Goal: Task Accomplishment & Management: Manage account settings

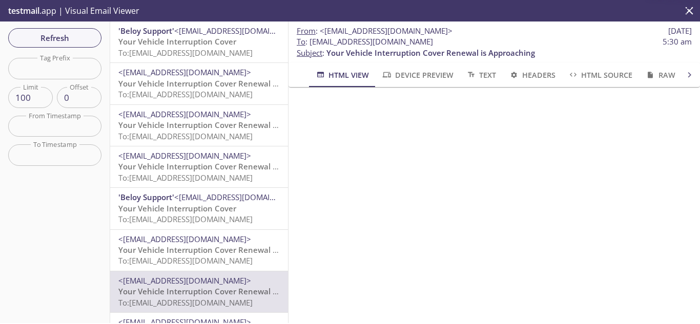
scroll to position [51, 0]
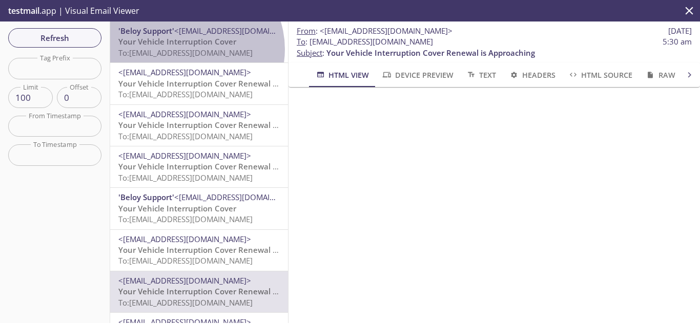
click at [191, 49] on span "To: kqy9w.meenasapphiretest29feb@inbox.testmail.app" at bounding box center [185, 53] width 134 height 10
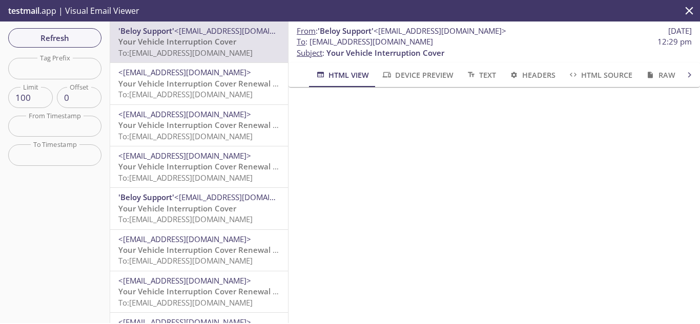
scroll to position [461, 0]
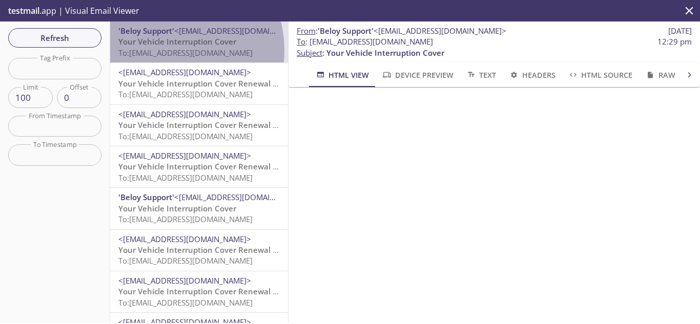
click at [168, 50] on span "To: kqy9w.meenasapphiretest29feb@inbox.testmail.app" at bounding box center [185, 53] width 134 height 10
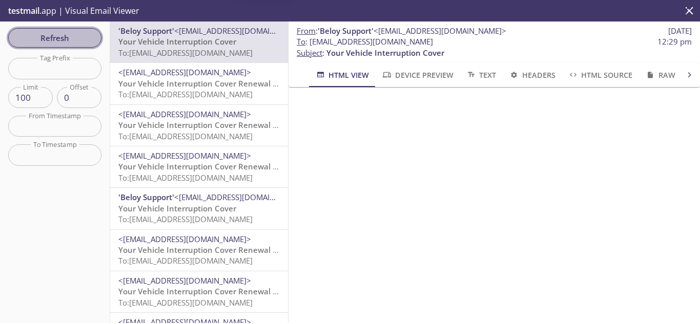
click at [64, 39] on span "Refresh" at bounding box center [54, 37] width 77 height 13
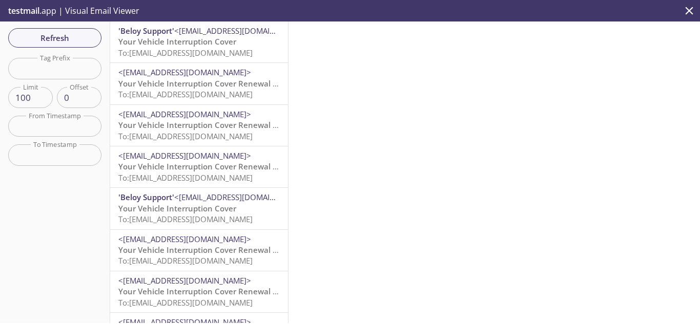
click at [194, 51] on span "To: kqy9w.meenasapphiretest29feb@inbox.testmail.app" at bounding box center [185, 53] width 134 height 10
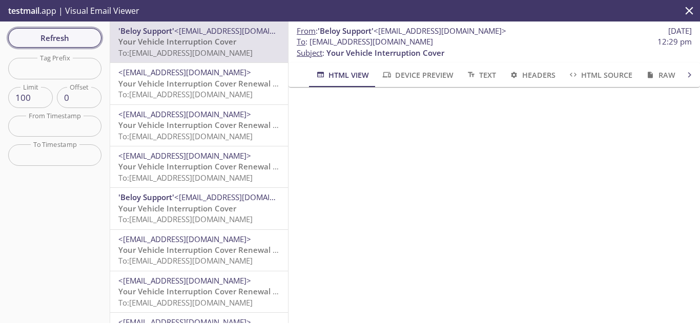
click at [79, 35] on span "Refresh" at bounding box center [54, 37] width 77 height 13
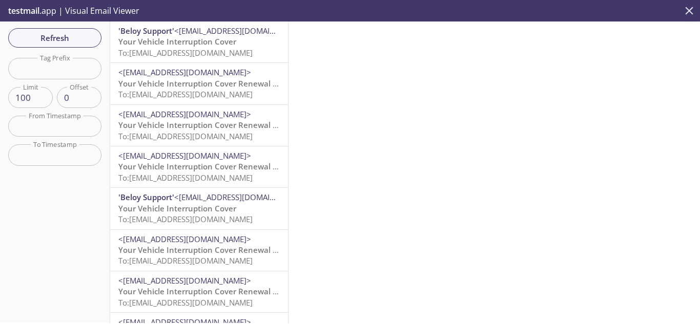
click at [688, 11] on icon "close" at bounding box center [690, 11] width 8 height 8
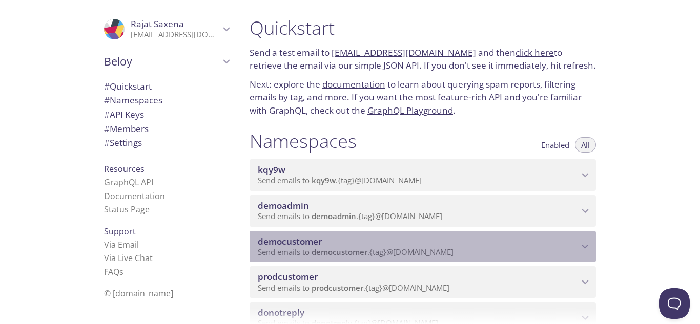
click at [422, 242] on span "democustomer" at bounding box center [418, 241] width 321 height 11
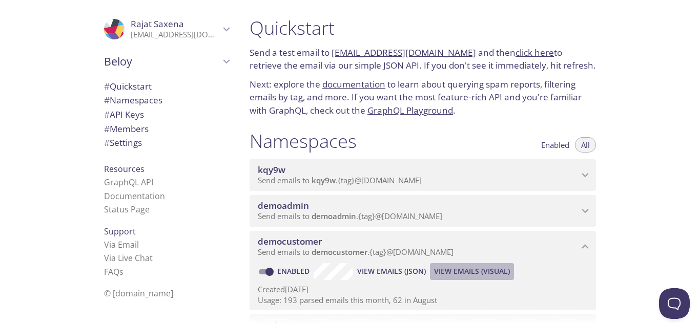
click at [500, 269] on span "View Emails (Visual)" at bounding box center [472, 271] width 76 height 12
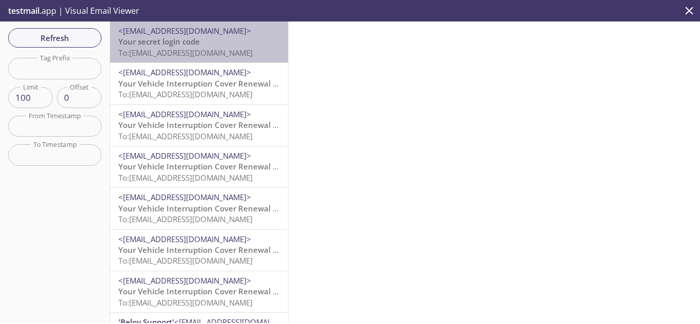
click at [225, 54] on span "To: democustomer.sapphiretest12+09292025@inbox.testmail.app" at bounding box center [185, 53] width 134 height 10
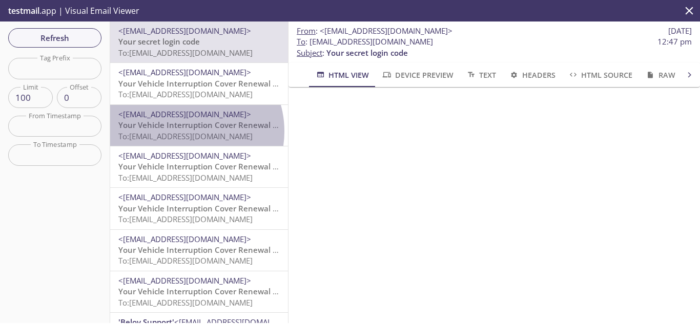
click at [186, 132] on span "To: democustomer.sapphiretest6+09292025@inbox.testmail.app" at bounding box center [185, 136] width 134 height 10
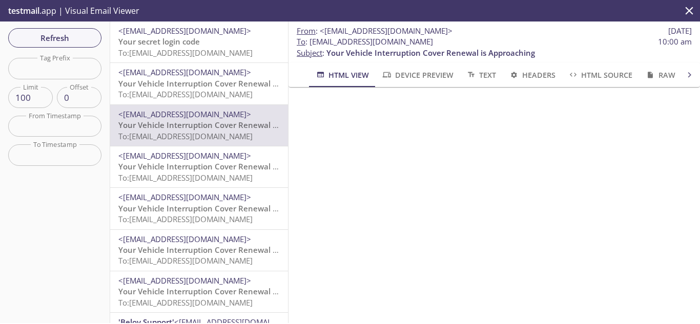
drag, startPoint x: 310, startPoint y: 40, endPoint x: 529, endPoint y: 39, distance: 219.3
click at [529, 39] on span "To : democustomer.sapphiretest6+09292025@inbox.testmail.app 10:00 am" at bounding box center [494, 41] width 395 height 11
copy span "democustomer.sapphiretest6+09292025@inbox.testmail.app"
click at [81, 39] on span "Refresh" at bounding box center [54, 37] width 77 height 13
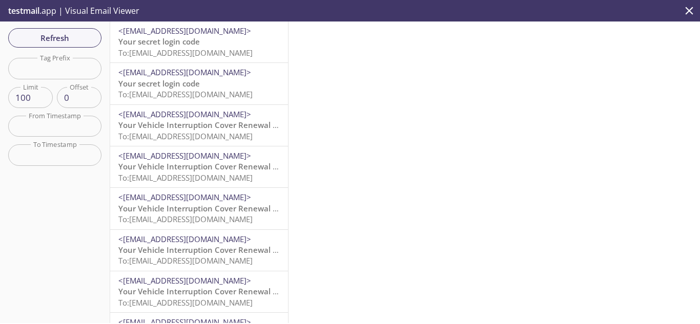
click at [210, 43] on p "Your secret login code To: democustomer.sapphiretest6+09292025@inbox.testmail.a…" at bounding box center [198, 47] width 161 height 22
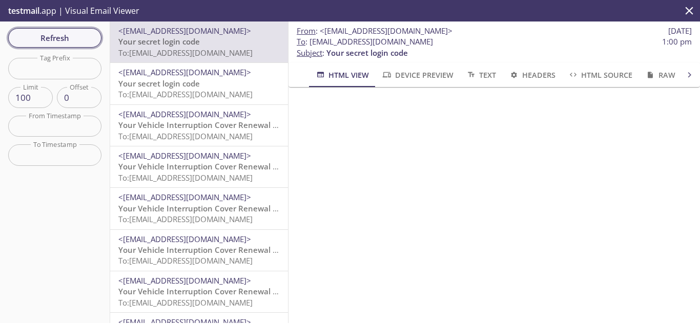
click at [69, 30] on button "Refresh" at bounding box center [54, 37] width 93 height 19
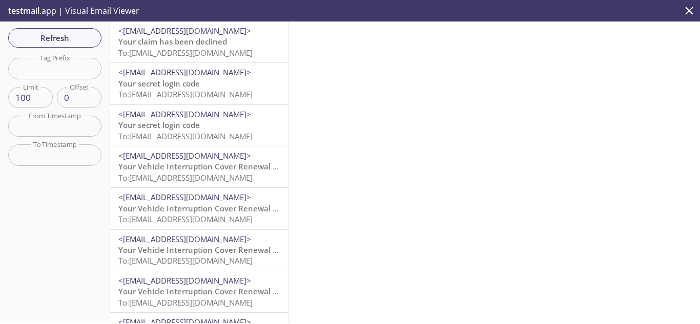
click at [187, 43] on span "Your claim has been declined" at bounding box center [172, 41] width 109 height 10
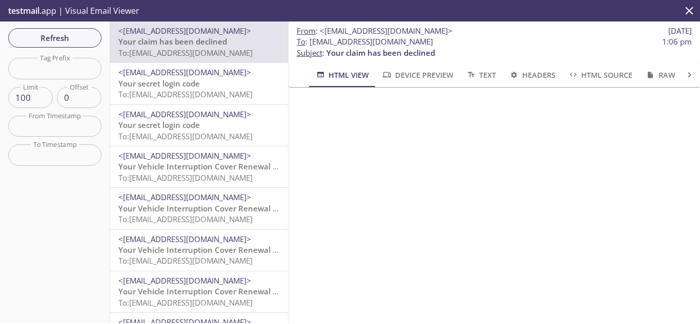
scroll to position [90, 0]
click at [689, 16] on icon "close" at bounding box center [688, 10] width 13 height 13
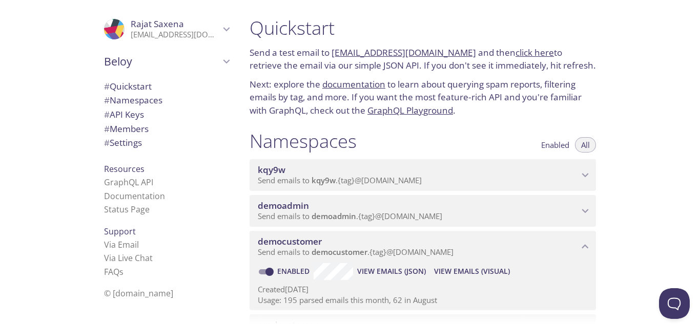
click at [475, 274] on span "View Emails (Visual)" at bounding box center [472, 271] width 76 height 12
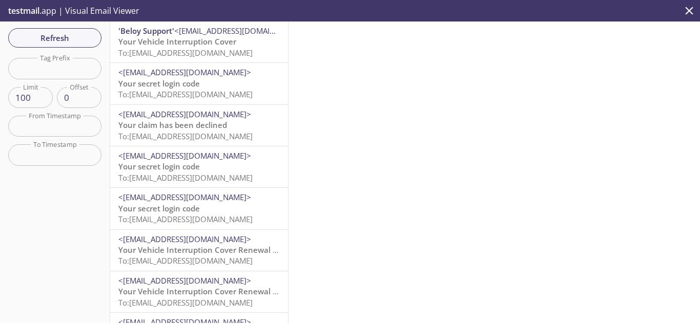
click at [251, 86] on p "Your secret login code To: democustomer.sapphiretest15+09292025@inbox.testmail.…" at bounding box center [198, 89] width 161 height 22
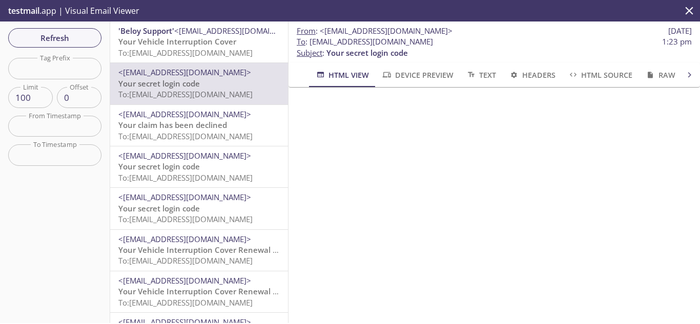
click at [178, 44] on span "Your Vehicle Interruption Cover" at bounding box center [177, 41] width 118 height 10
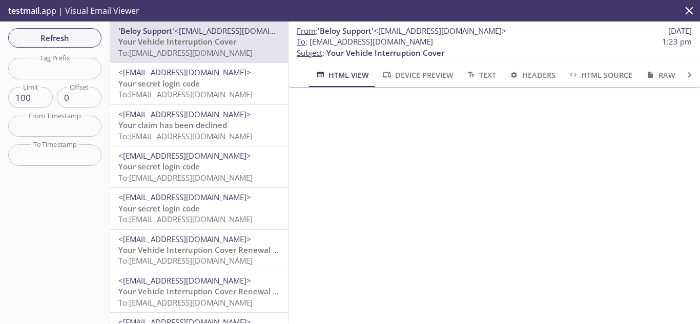
scroll to position [820, 0]
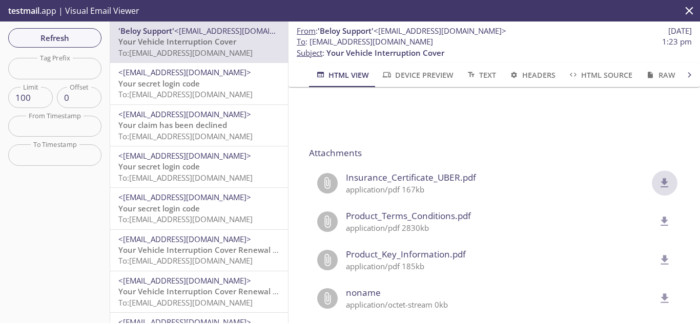
click at [661, 182] on icon "delete" at bounding box center [665, 182] width 8 height 9
